Goal: Task Accomplishment & Management: Use online tool/utility

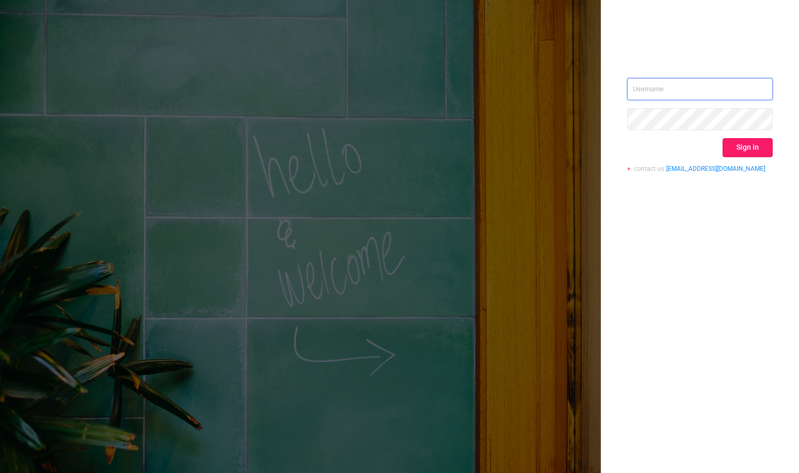
type input "[PERSON_NAME][EMAIL_ADDRESS][DOMAIN_NAME]"
click at [737, 151] on button "Sign in" at bounding box center [747, 147] width 50 height 19
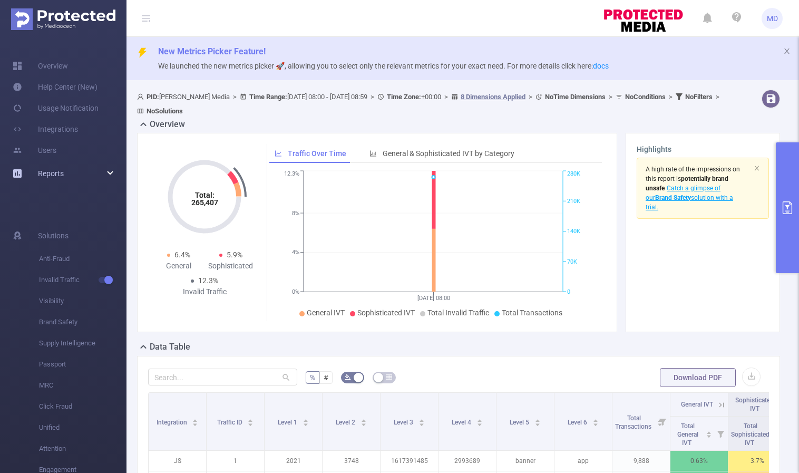
click at [73, 174] on div "Reports" at bounding box center [63, 173] width 126 height 21
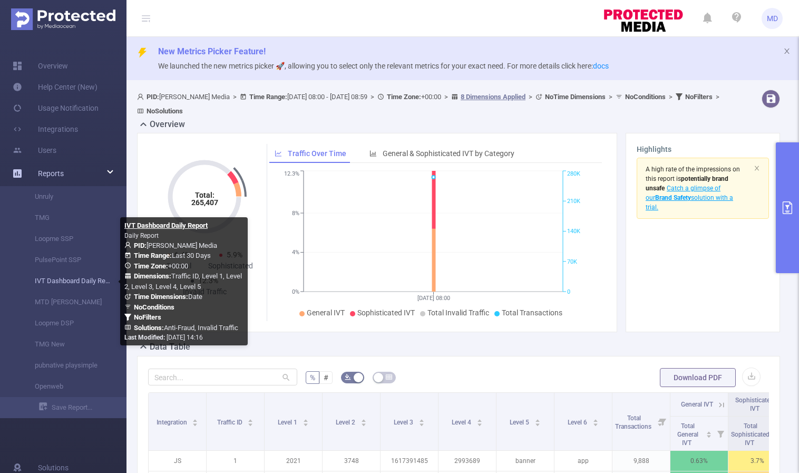
click at [71, 281] on link "IVT Dashboard Daily Report" at bounding box center [67, 280] width 93 height 21
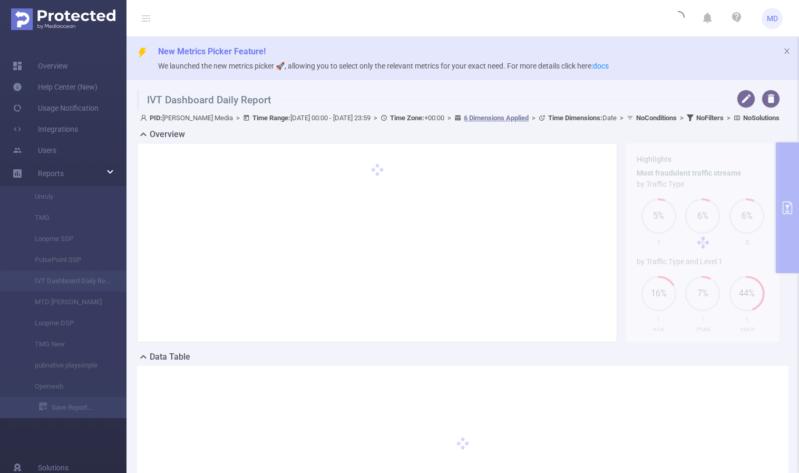
type input "[DATE] 00:00"
type input "[DATE] 23:59"
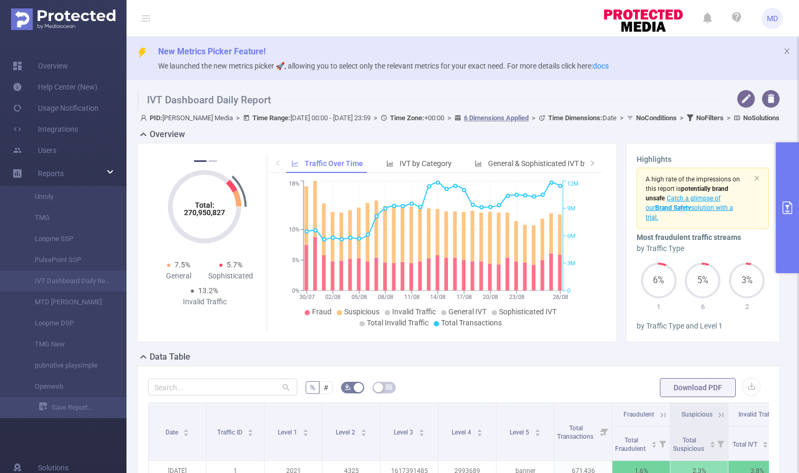
click at [791, 213] on icon "primary" at bounding box center [787, 207] width 13 height 13
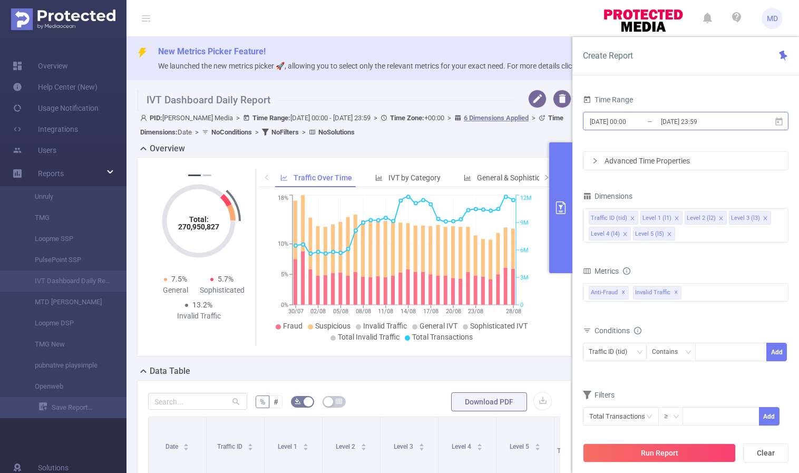
click at [684, 120] on input "[DATE] 23:59" at bounding box center [702, 121] width 85 height 14
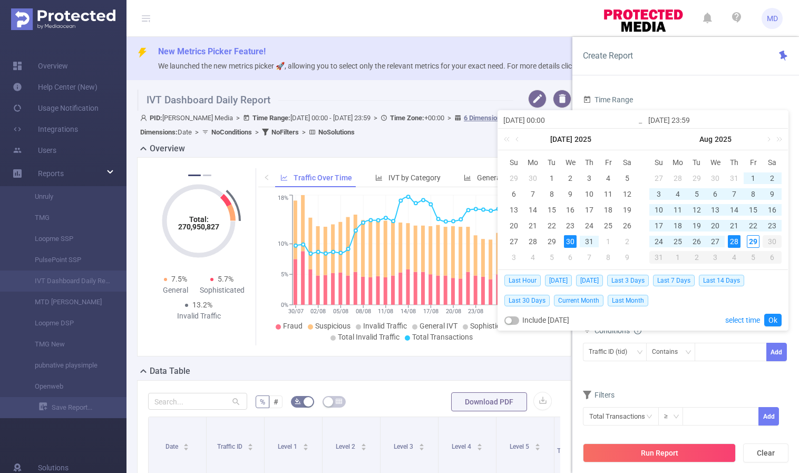
click at [733, 239] on div "28" at bounding box center [734, 241] width 13 height 13
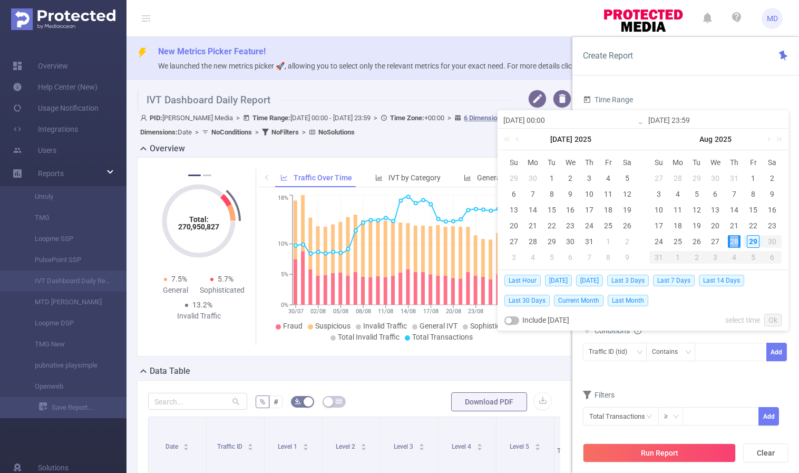
click at [733, 239] on div "28" at bounding box center [734, 241] width 13 height 13
type input "[DATE] 00:00"
click at [769, 318] on link "Ok" at bounding box center [772, 320] width 17 height 13
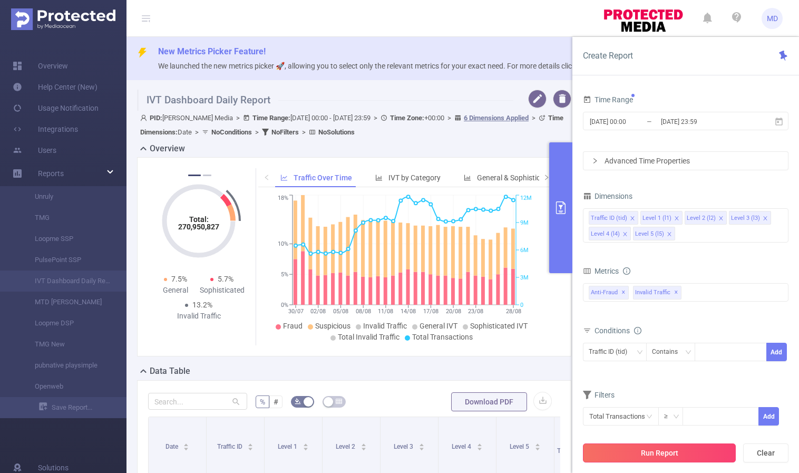
click at [655, 453] on button "Run Report" at bounding box center [659, 452] width 153 height 19
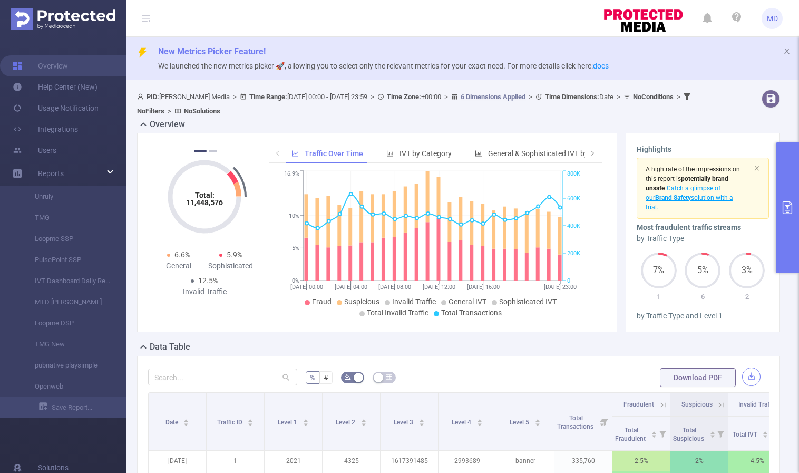
click at [742, 377] on button "button" at bounding box center [751, 376] width 18 height 18
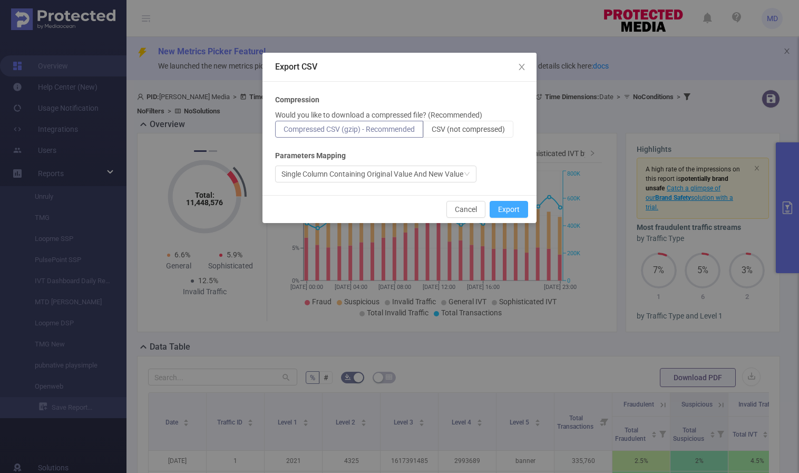
click at [496, 211] on button "Export" at bounding box center [509, 209] width 38 height 17
